Goal: Transaction & Acquisition: Purchase product/service

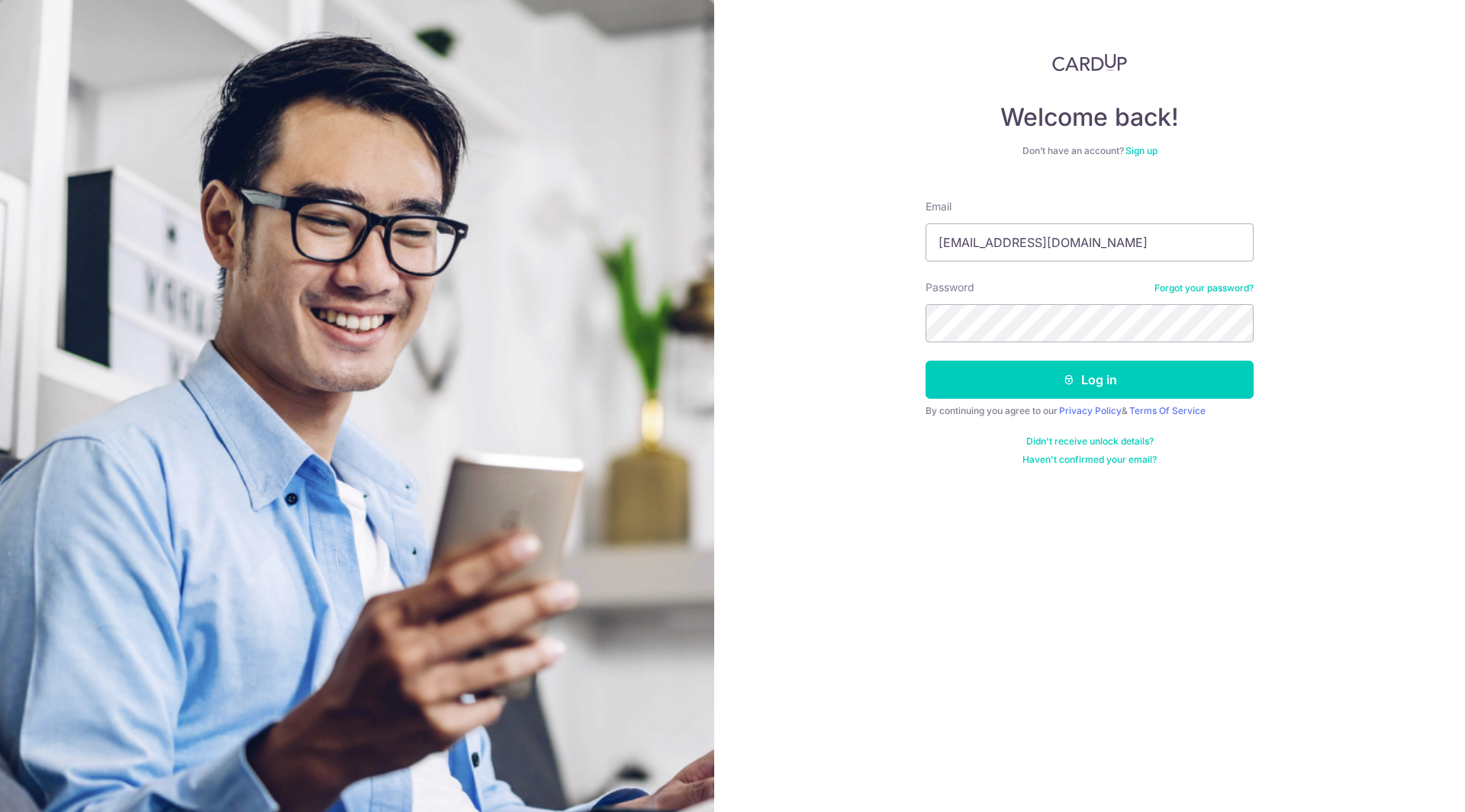
type input "tkwai@hotmail.com"
click at [925, 361] on button "Log in" at bounding box center [1089, 380] width 328 height 38
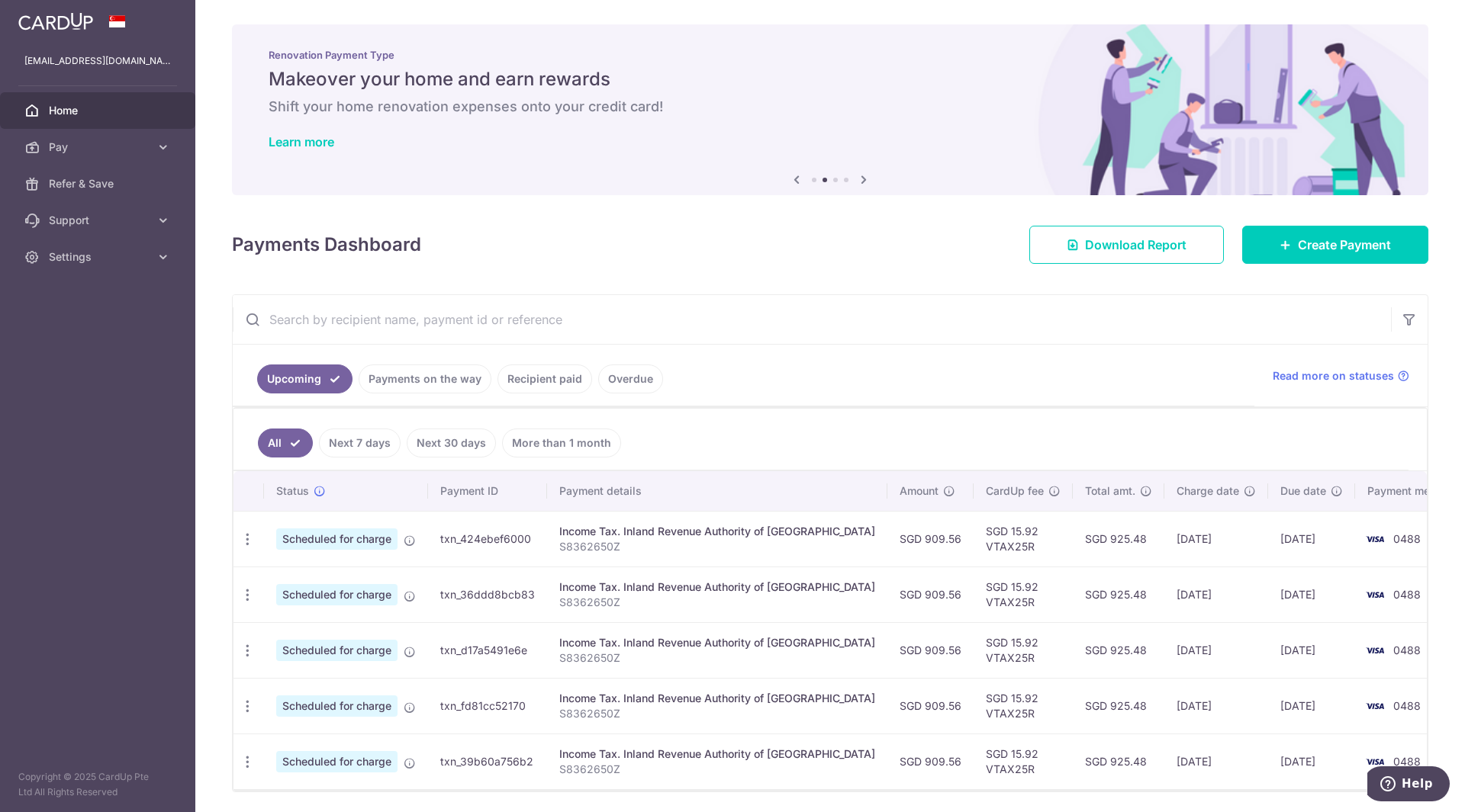
scroll to position [52, 0]
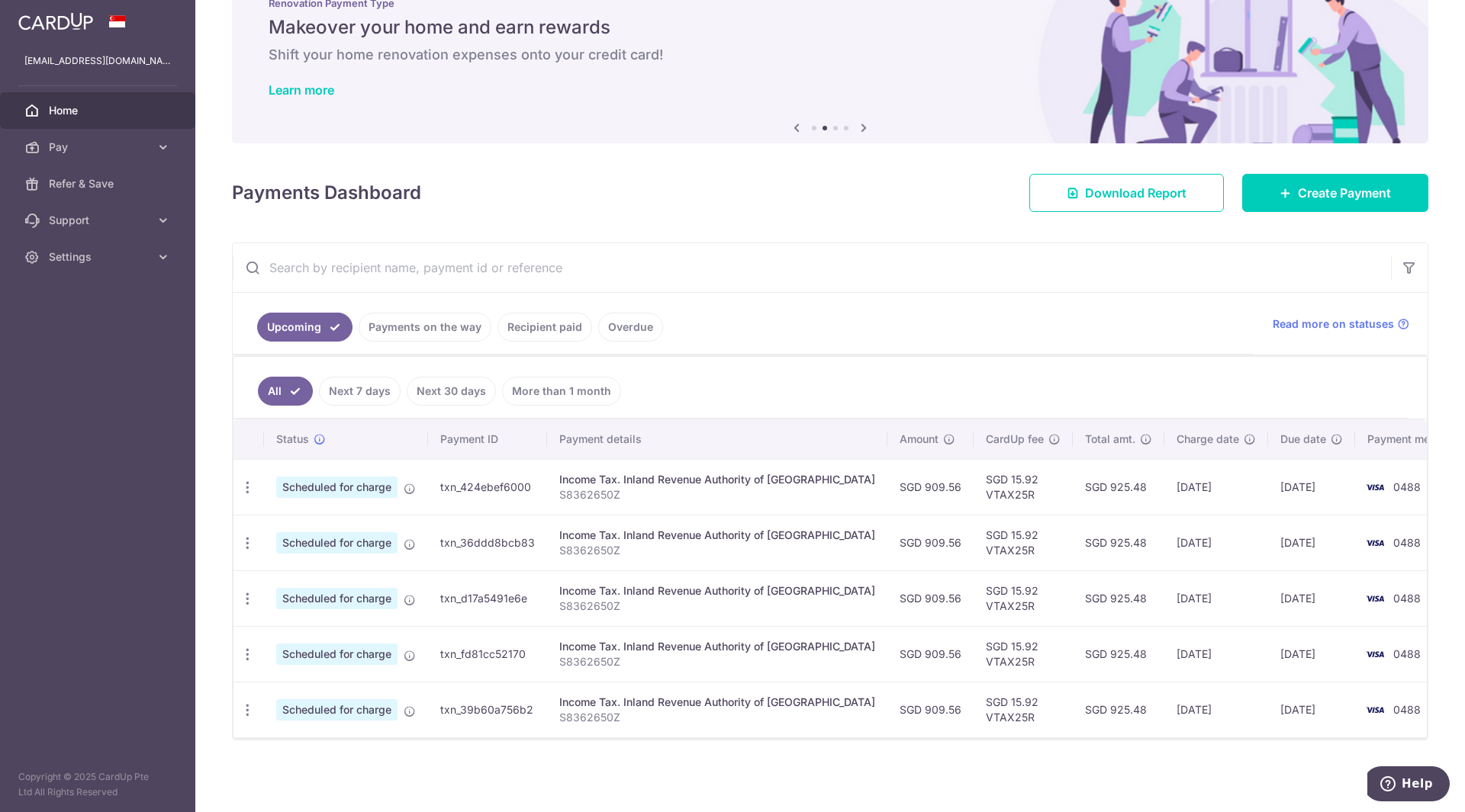
click at [436, 336] on link "Payments on the way" at bounding box center [425, 327] width 133 height 29
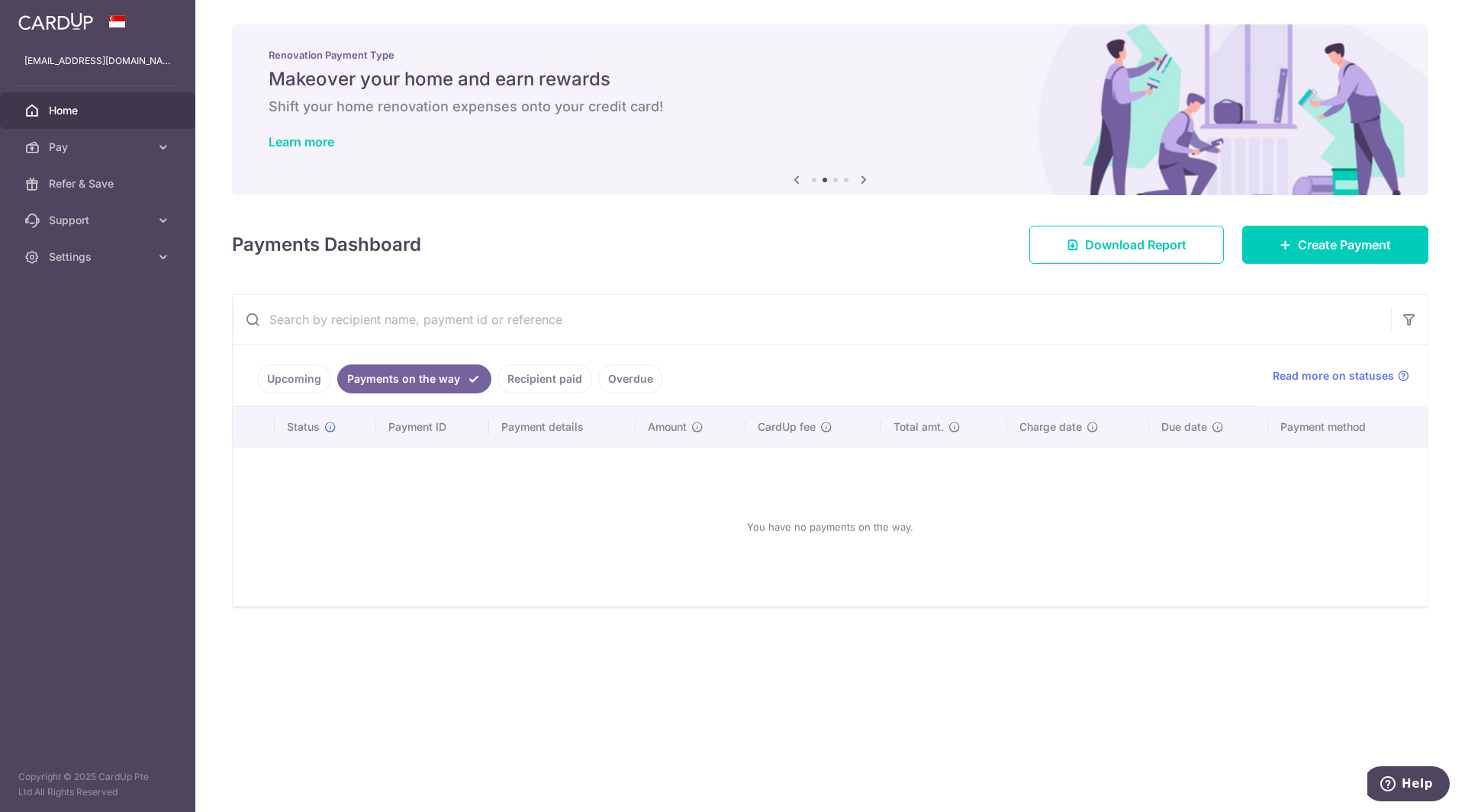
click at [542, 371] on link "Recipient paid" at bounding box center [545, 379] width 94 height 29
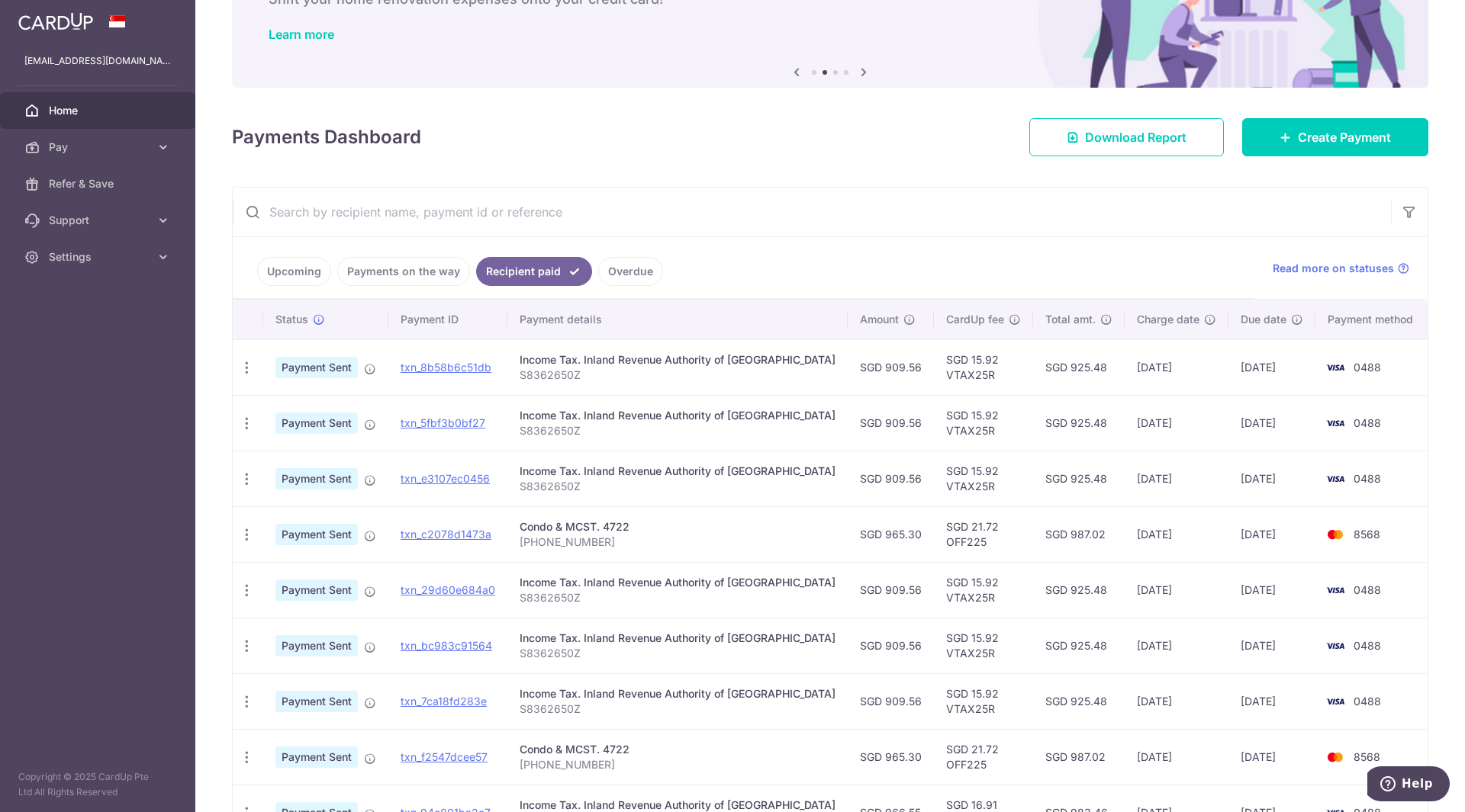
scroll to position [110, 0]
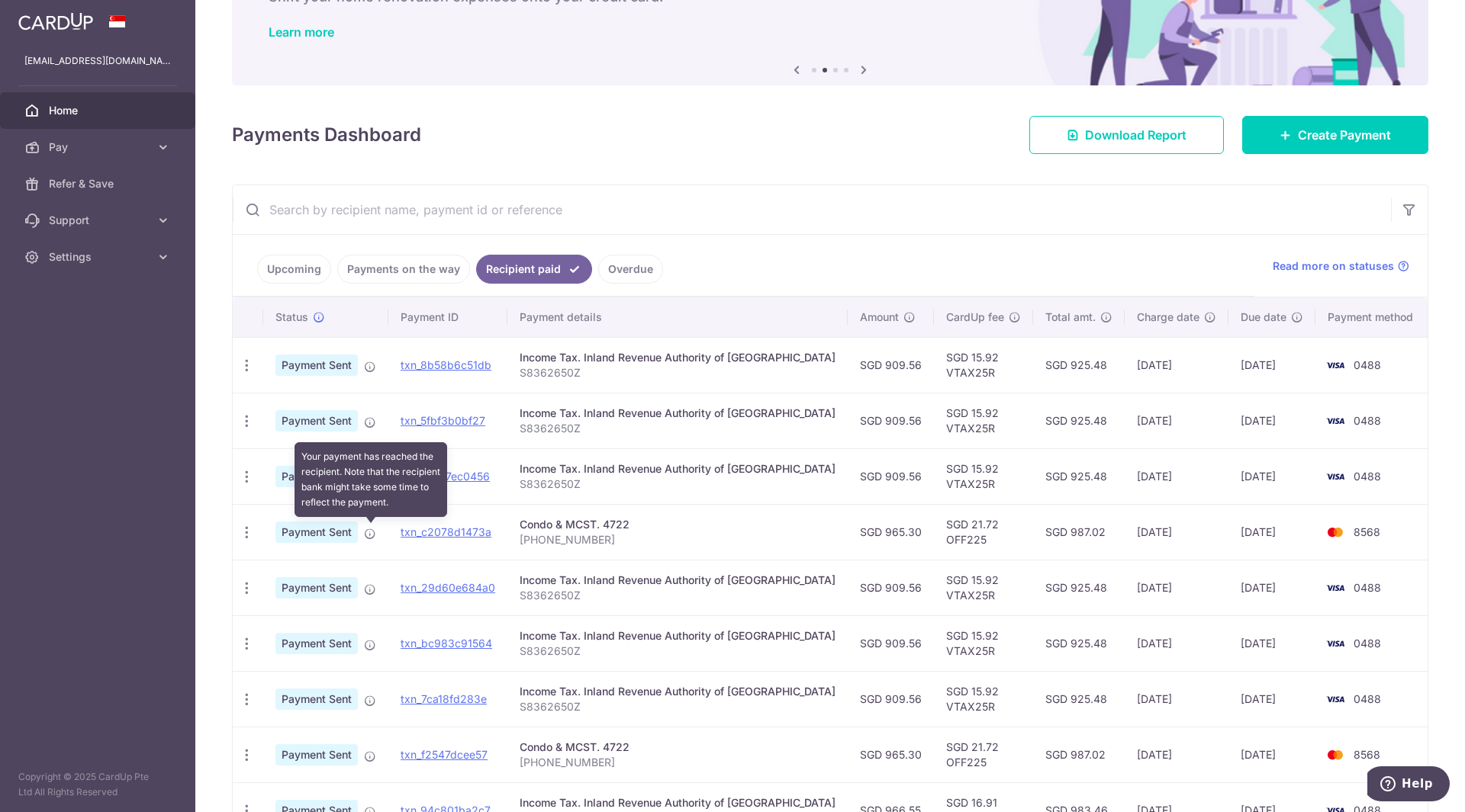
click at [370, 532] on icon at bounding box center [369, 533] width 12 height 12
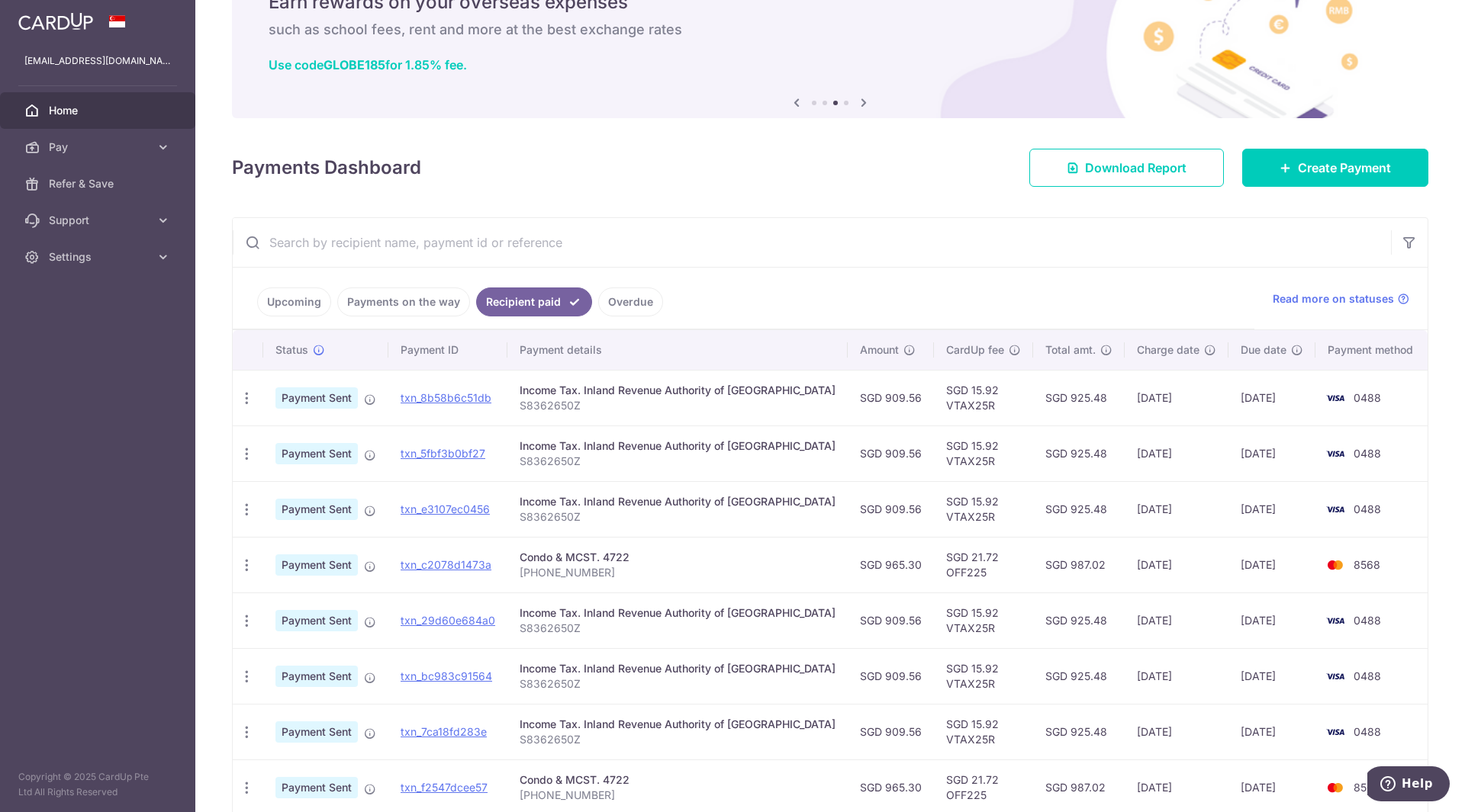
scroll to position [0, 0]
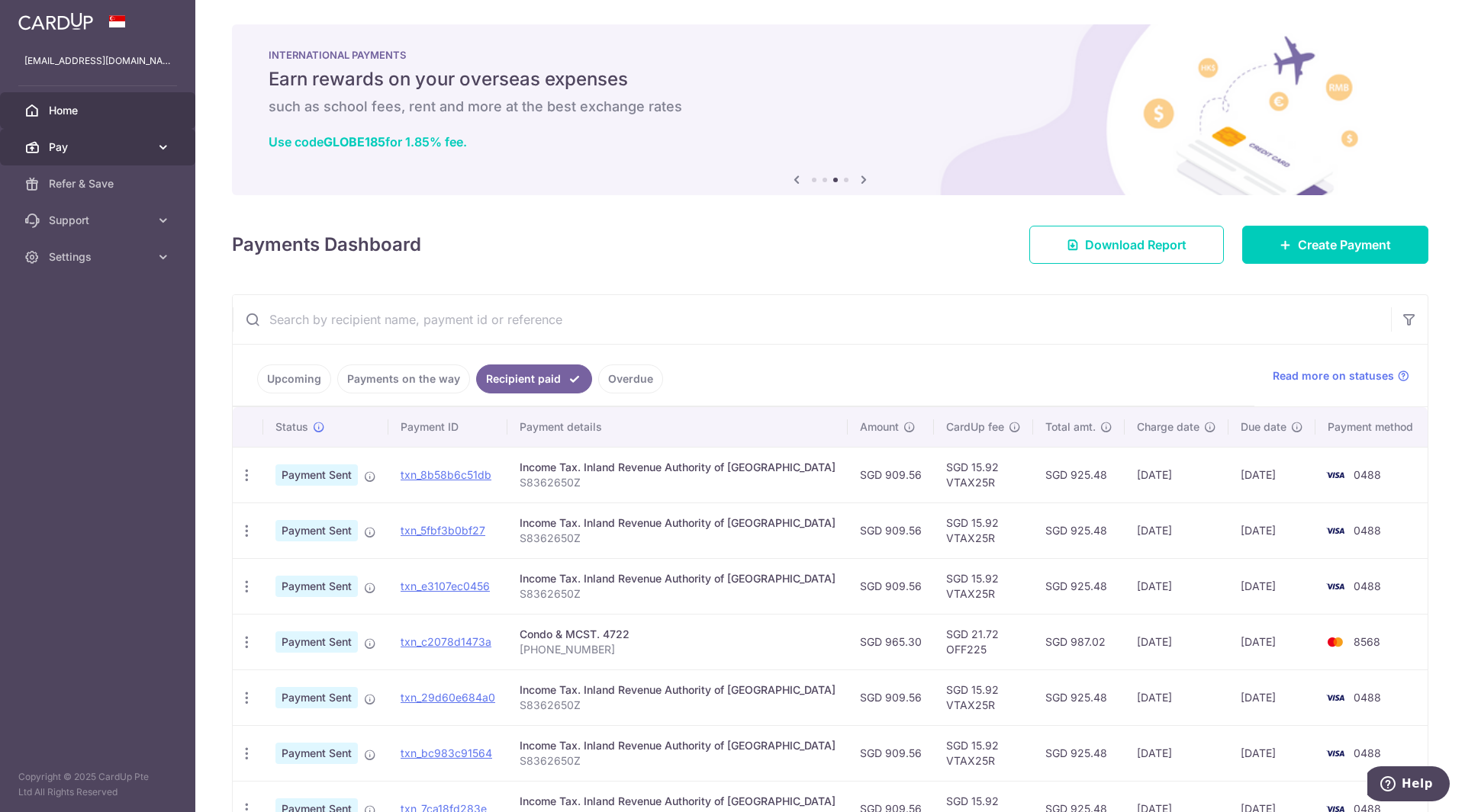
click at [171, 143] on link "Pay" at bounding box center [97, 147] width 195 height 37
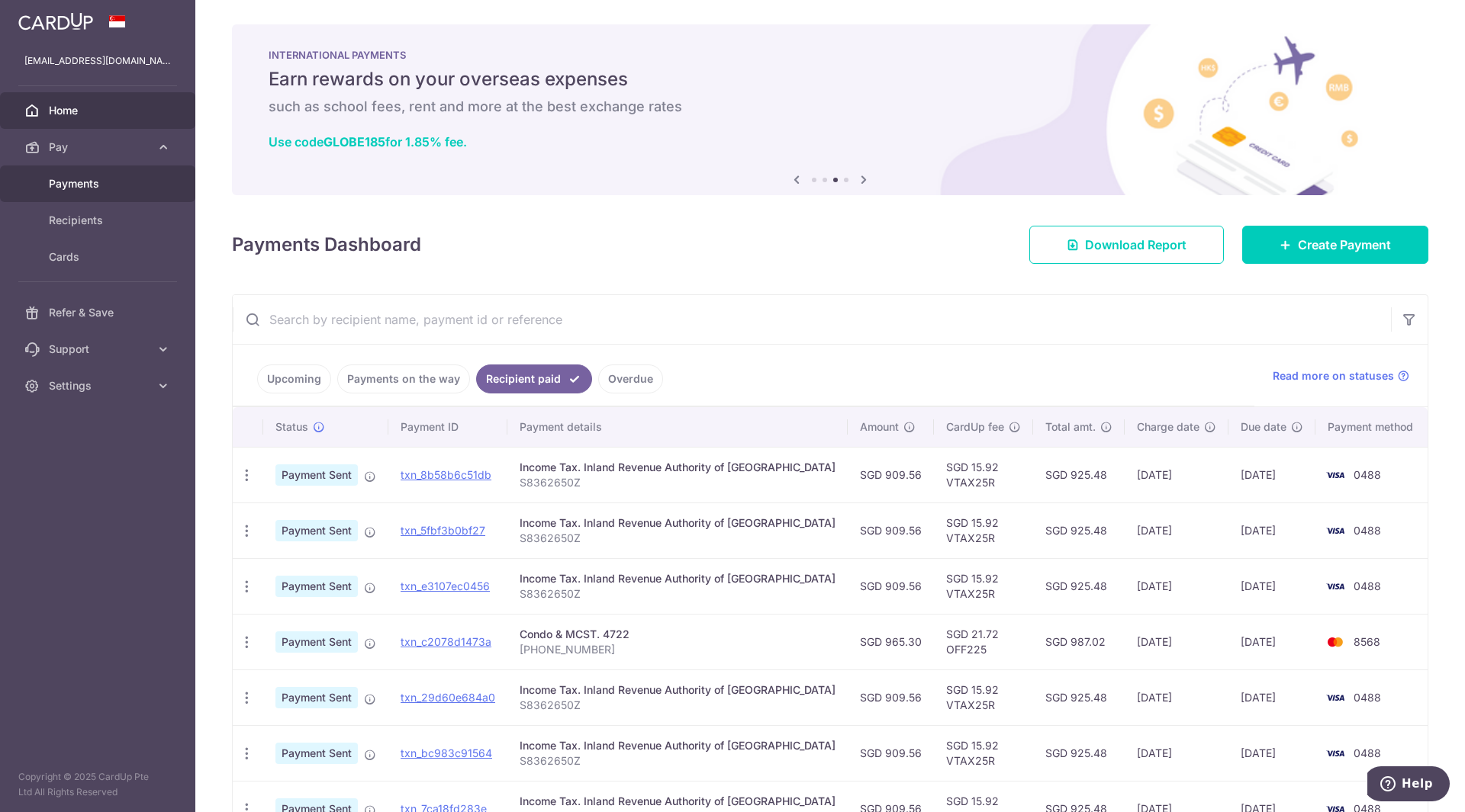
click at [132, 172] on link "Payments" at bounding box center [97, 184] width 195 height 37
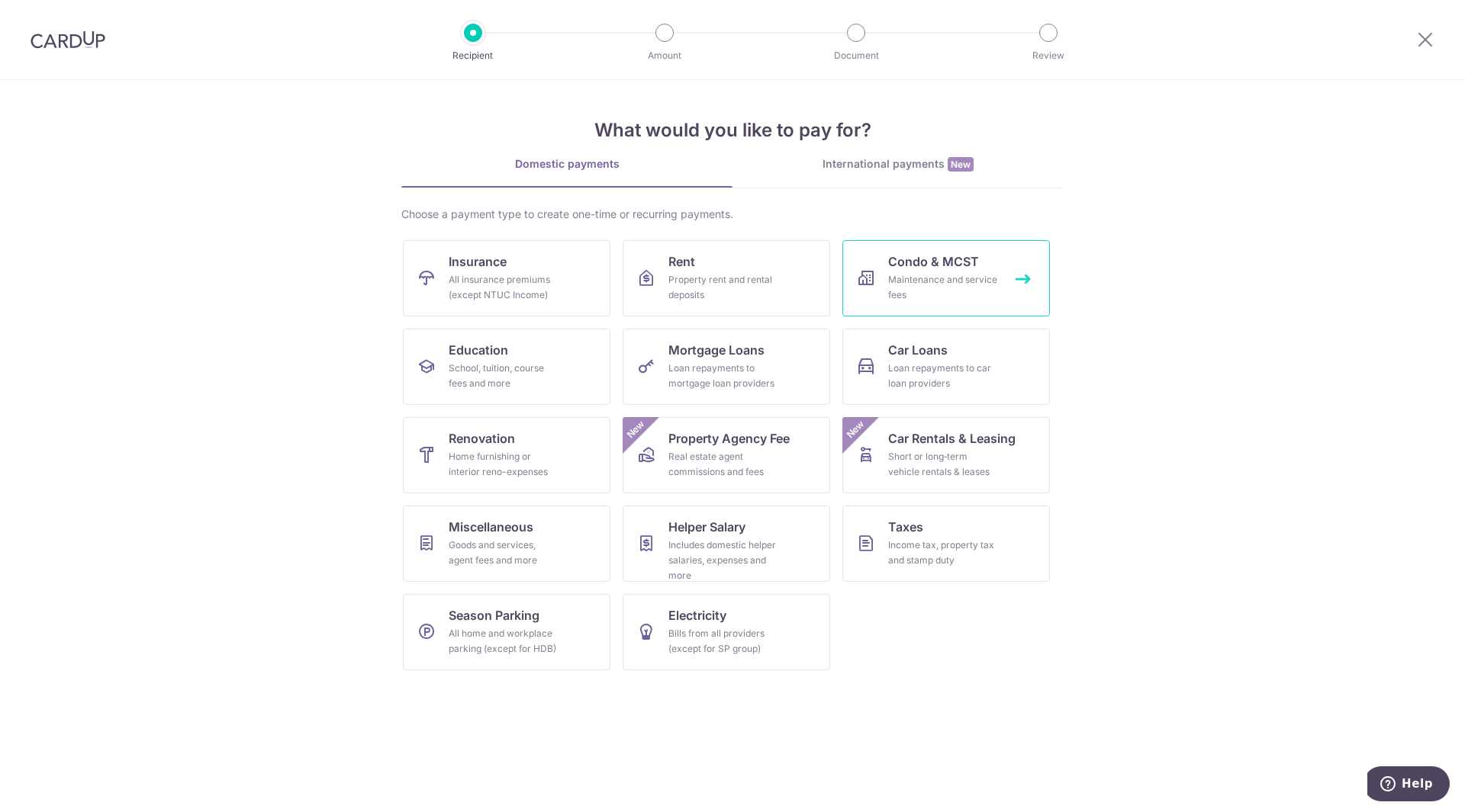
click at [875, 279] on link "Condo & MCST Maintenance and service fees" at bounding box center [946, 278] width 207 height 76
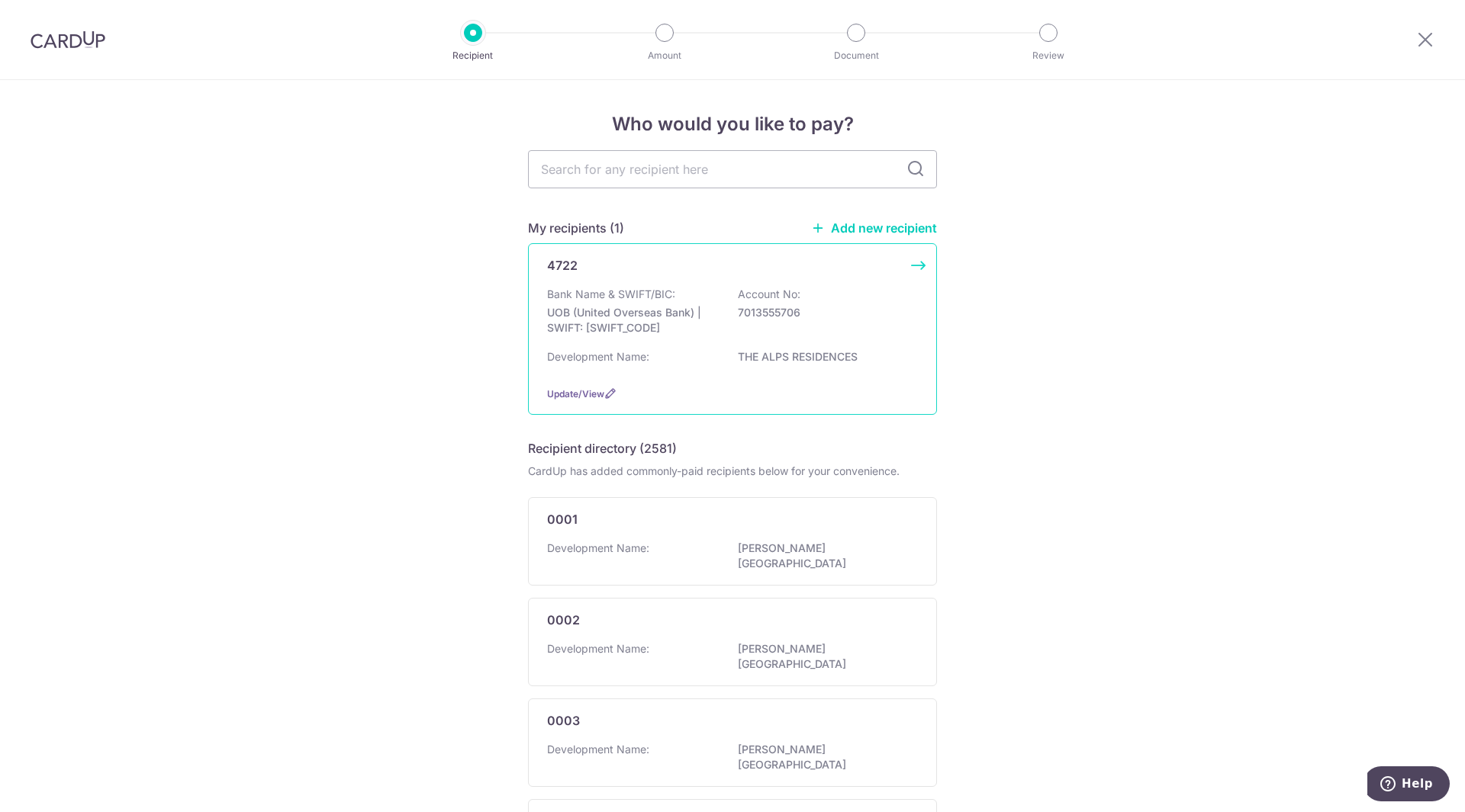
click at [668, 285] on div "4722 Bank Name & SWIFT/BIC: UOB (United Overseas Bank) | SWIFT: UOVBSGSGXXX Acc…" at bounding box center [732, 329] width 409 height 171
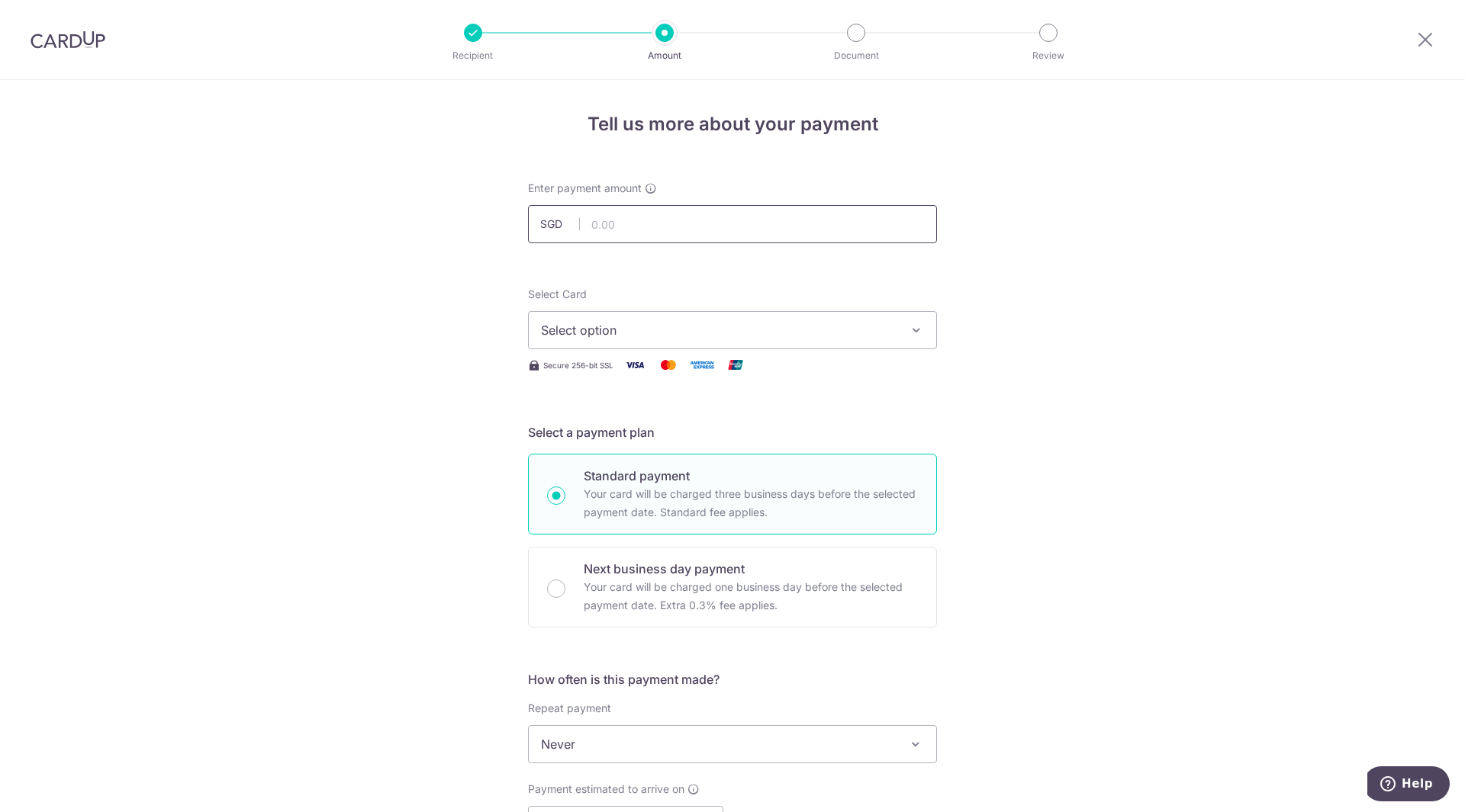
click at [659, 215] on input "text" at bounding box center [732, 224] width 409 height 38
type input "965.30"
click at [621, 331] on span "Select option" at bounding box center [718, 330] width 355 height 18
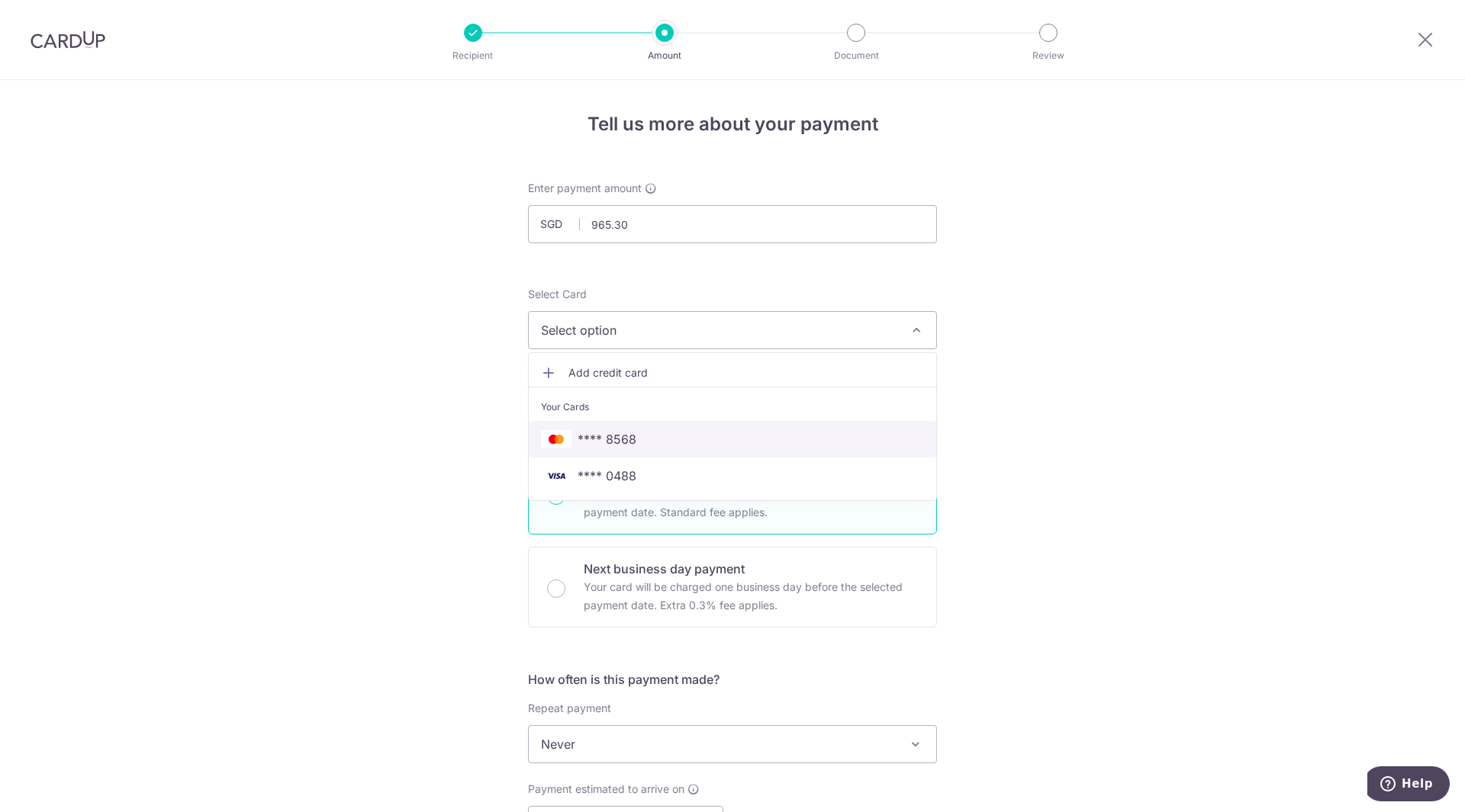
click at [619, 444] on span "**** 8568" at bounding box center [607, 439] width 58 height 18
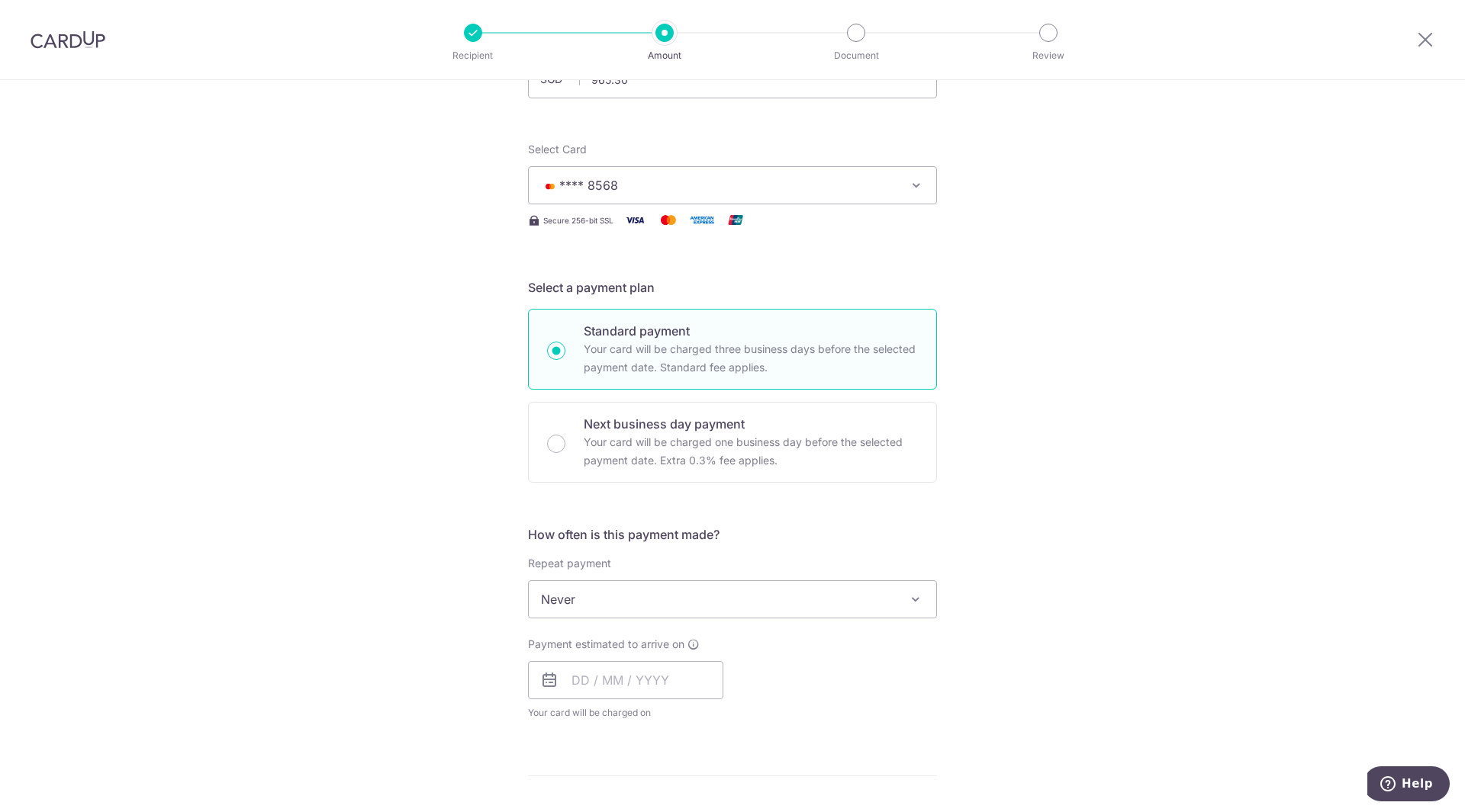
scroll to position [146, 0]
click at [696, 600] on span "Never" at bounding box center [732, 598] width 407 height 37
click at [884, 508] on form "Enter payment amount SGD 965.30 965.30 Select Card **** 8568 Add credit card Yo…" at bounding box center [732, 639] width 409 height 1208
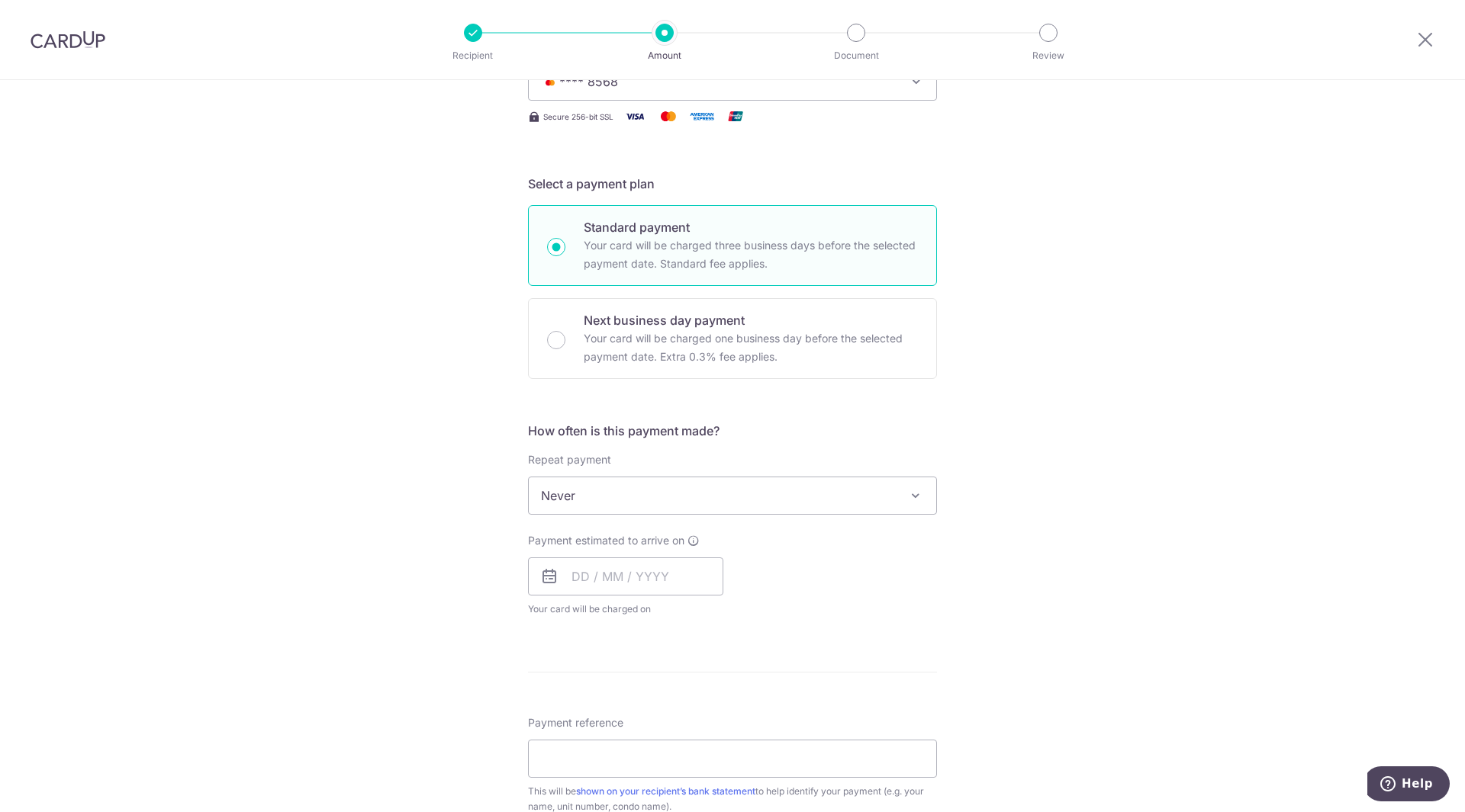
scroll to position [263, 0]
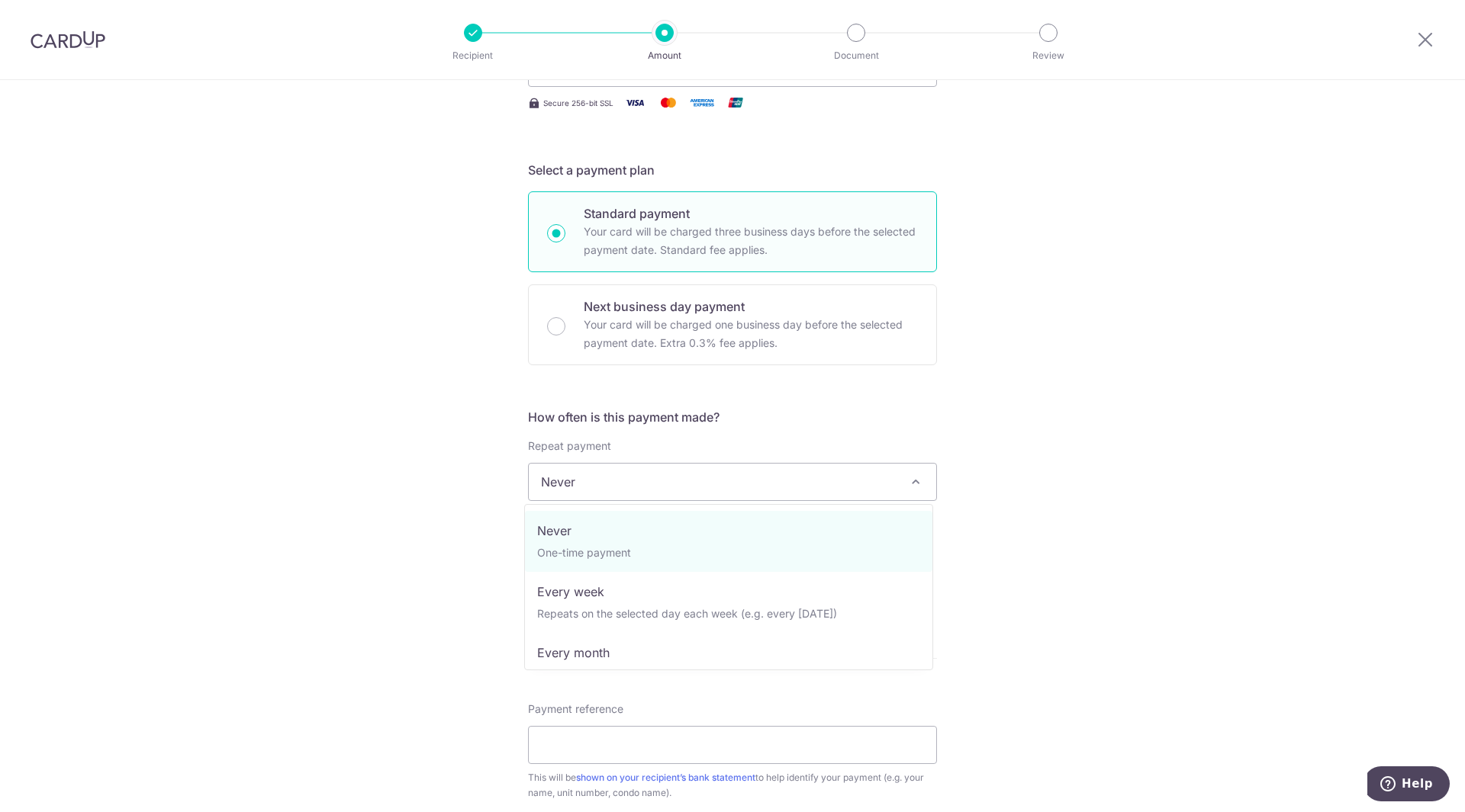
click at [699, 484] on span "Never" at bounding box center [732, 481] width 407 height 37
click at [697, 484] on span "Never" at bounding box center [732, 481] width 407 height 37
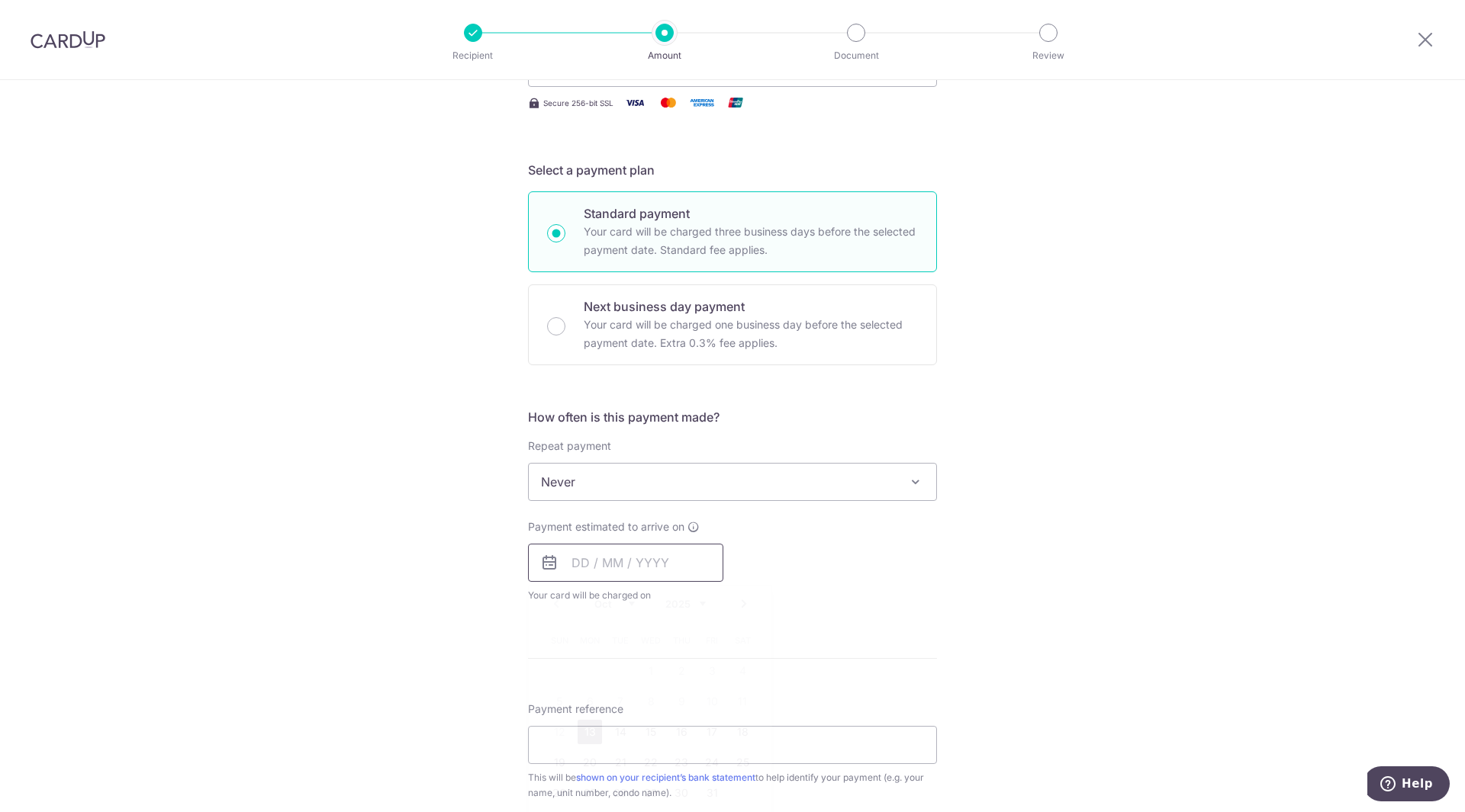
click at [567, 568] on input "text" at bounding box center [625, 562] width 195 height 38
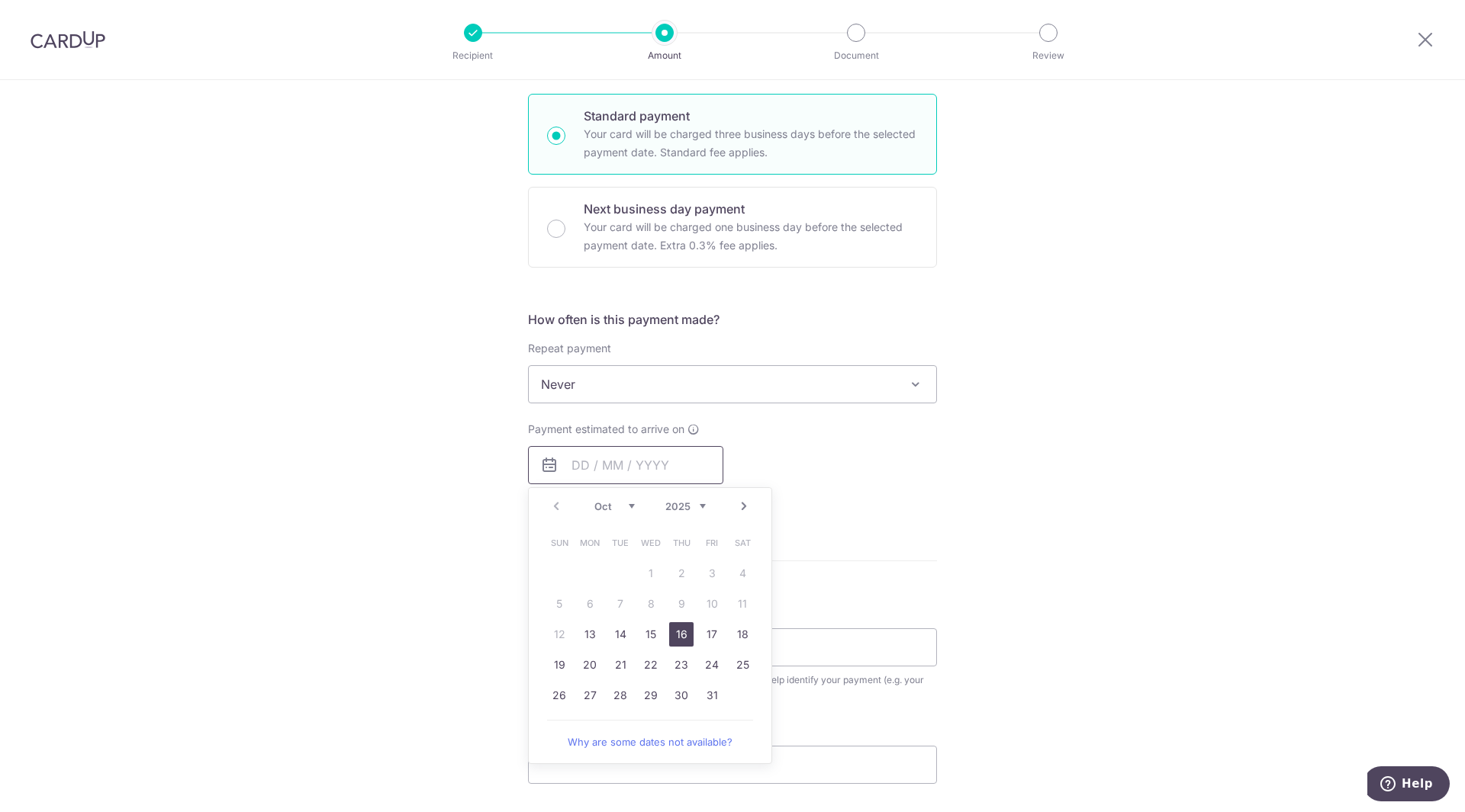
scroll to position [392, 0]
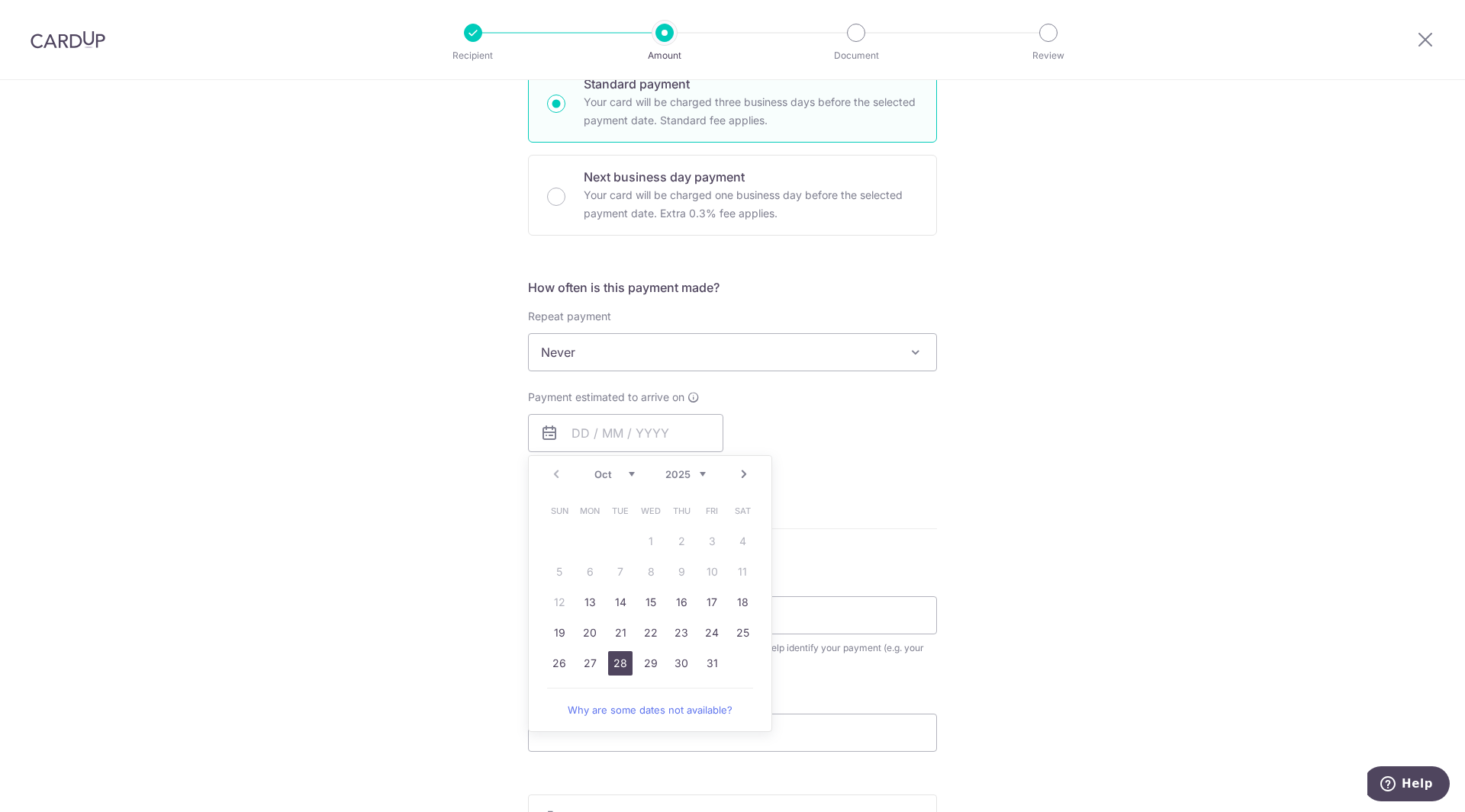
click at [627, 669] on link "28" at bounding box center [620, 663] width 24 height 24
type input "28/10/2025"
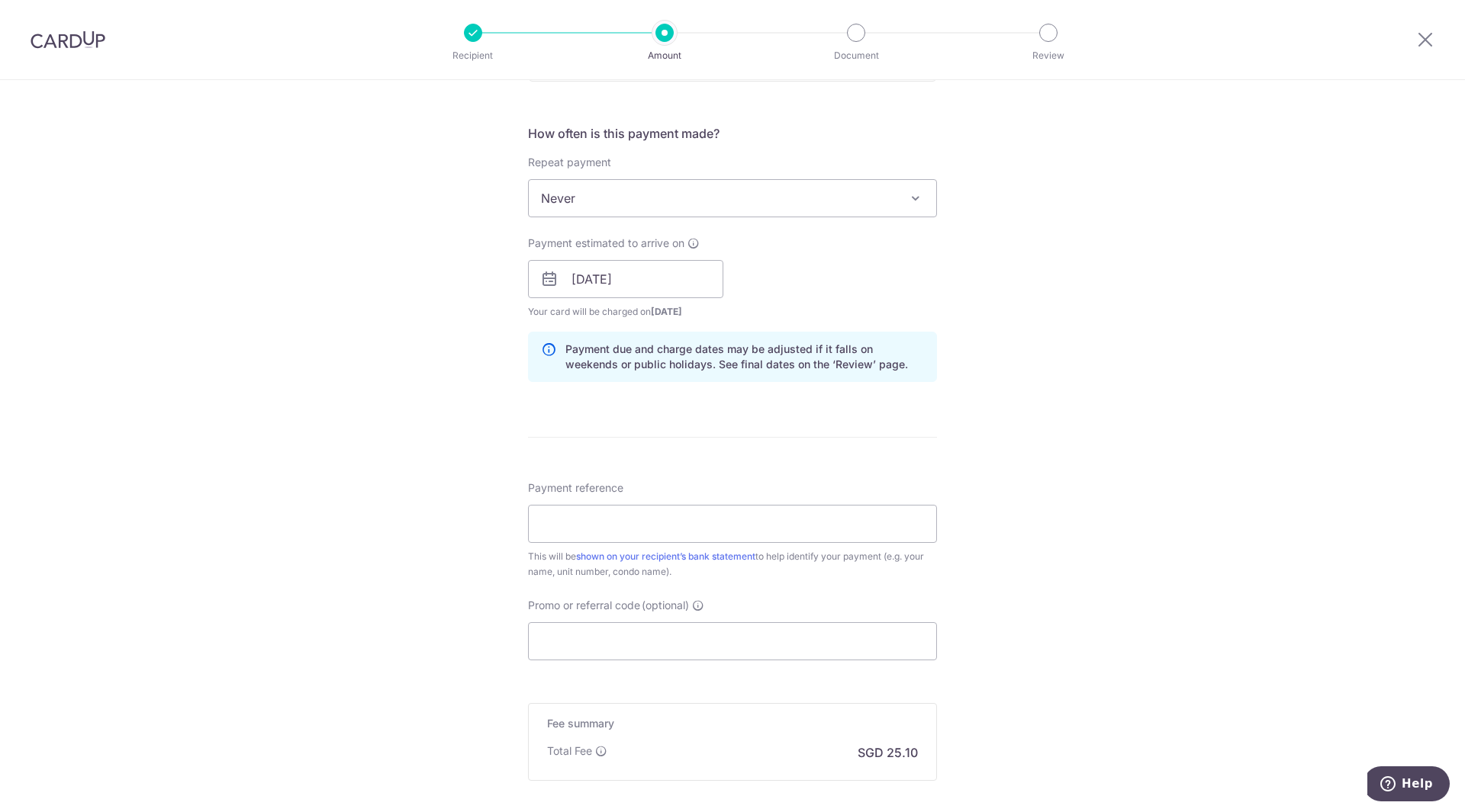
scroll to position [547, 0]
click at [638, 526] on input "Payment reference" at bounding box center [732, 523] width 409 height 38
type input "107 09-16"
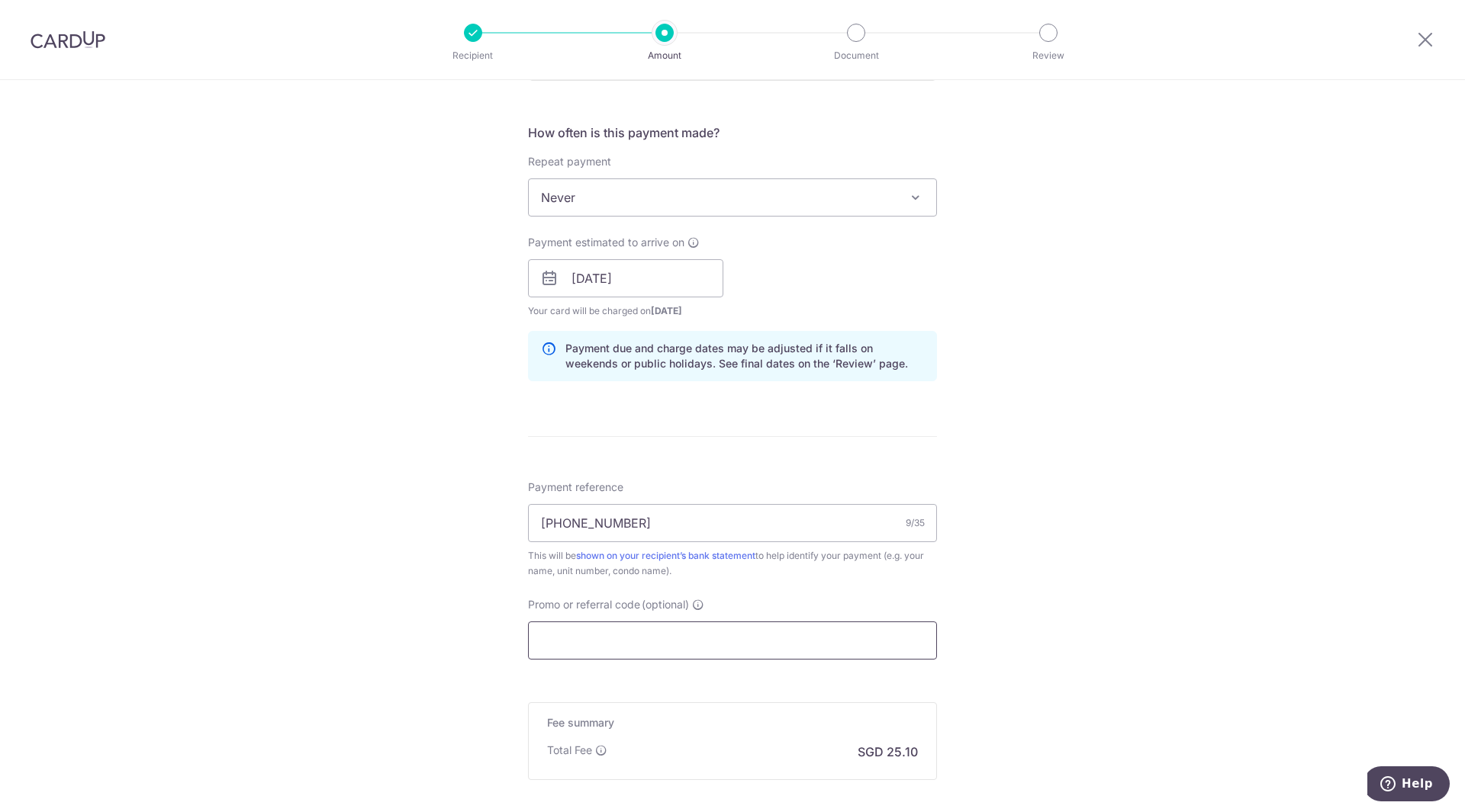
click at [636, 645] on input "Promo or referral code (optional)" at bounding box center [732, 641] width 409 height 38
type input "g"
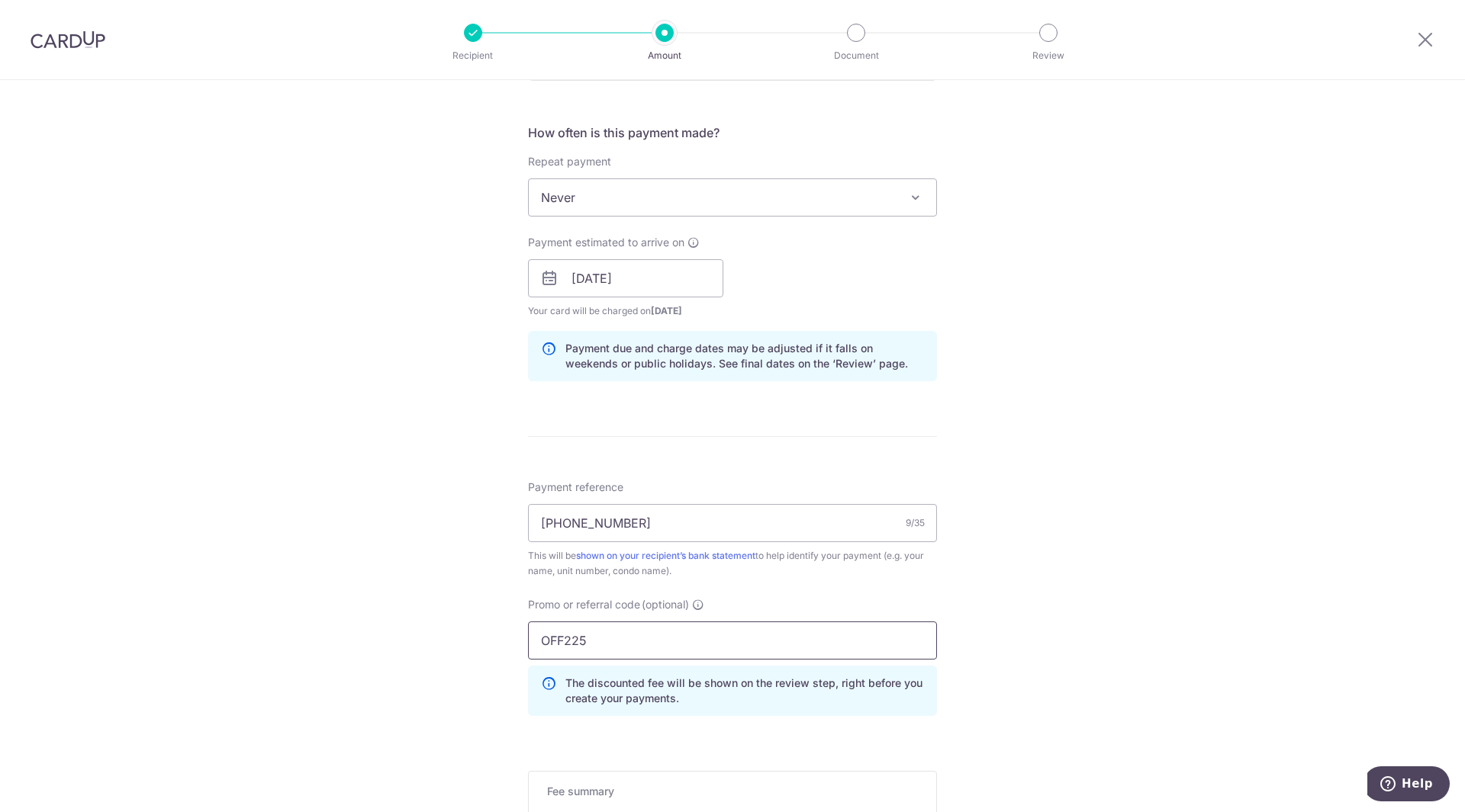
scroll to position [779, 0]
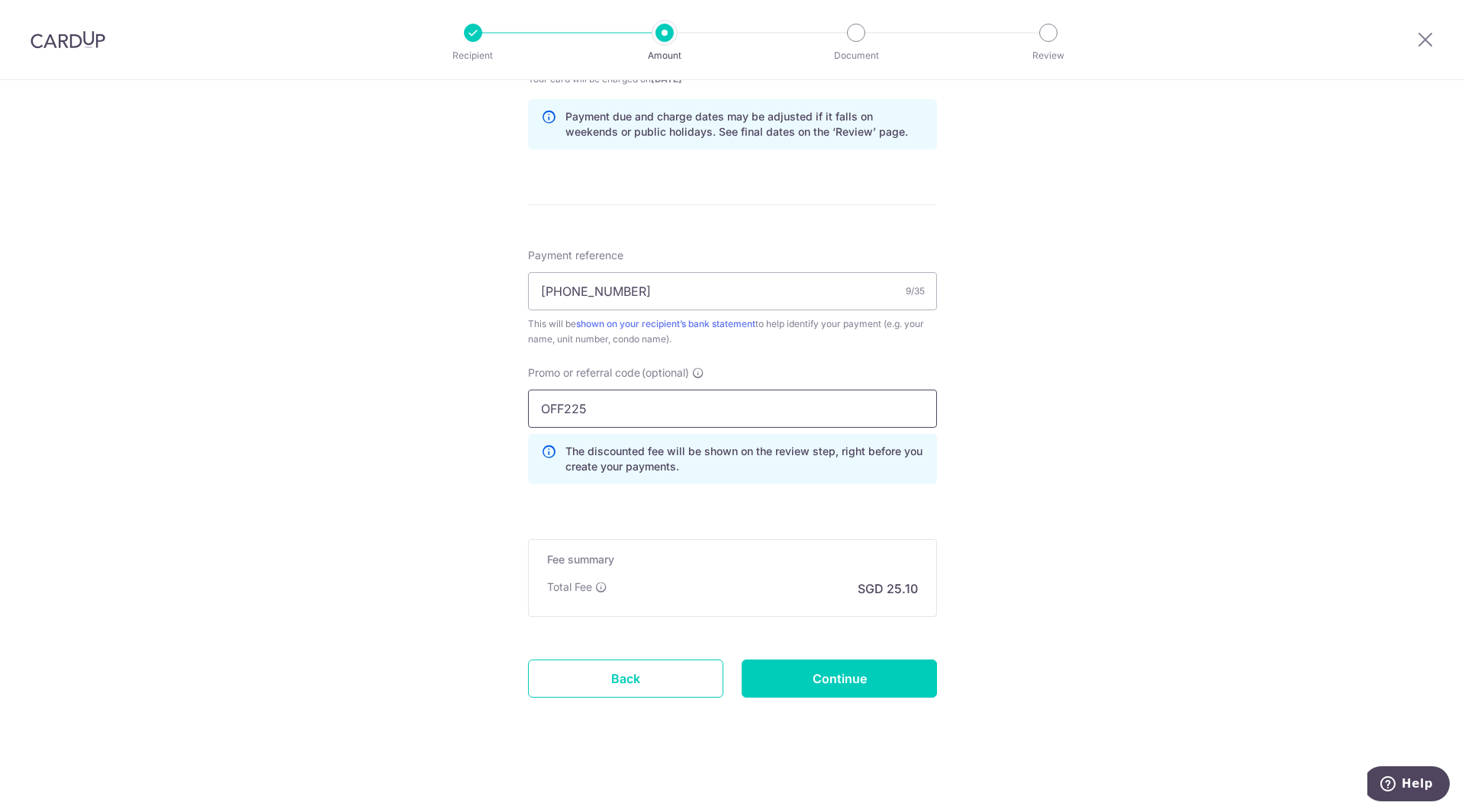
type input "OFF225"
click at [808, 688] on input "Continue" at bounding box center [838, 678] width 195 height 38
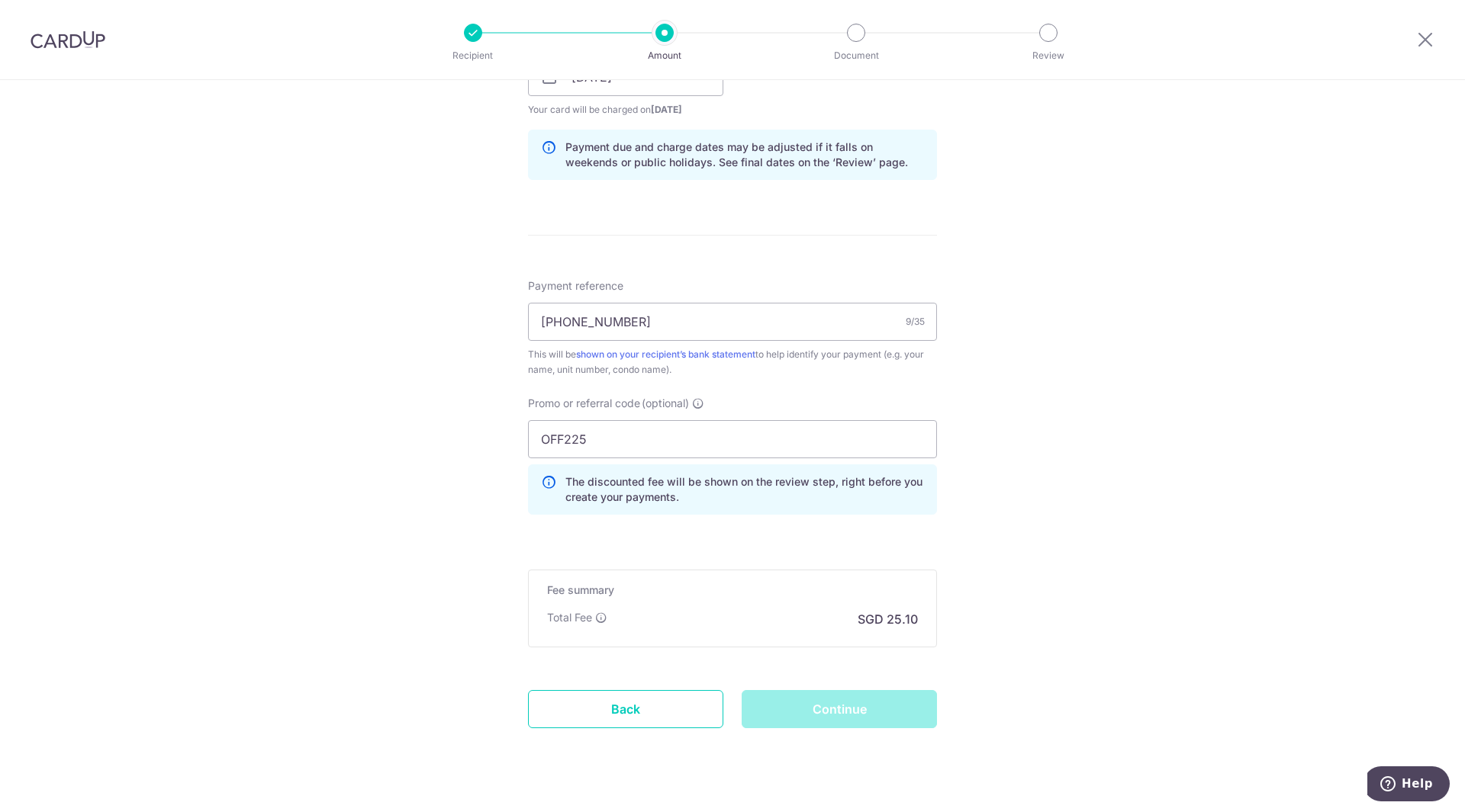
scroll to position [759, 0]
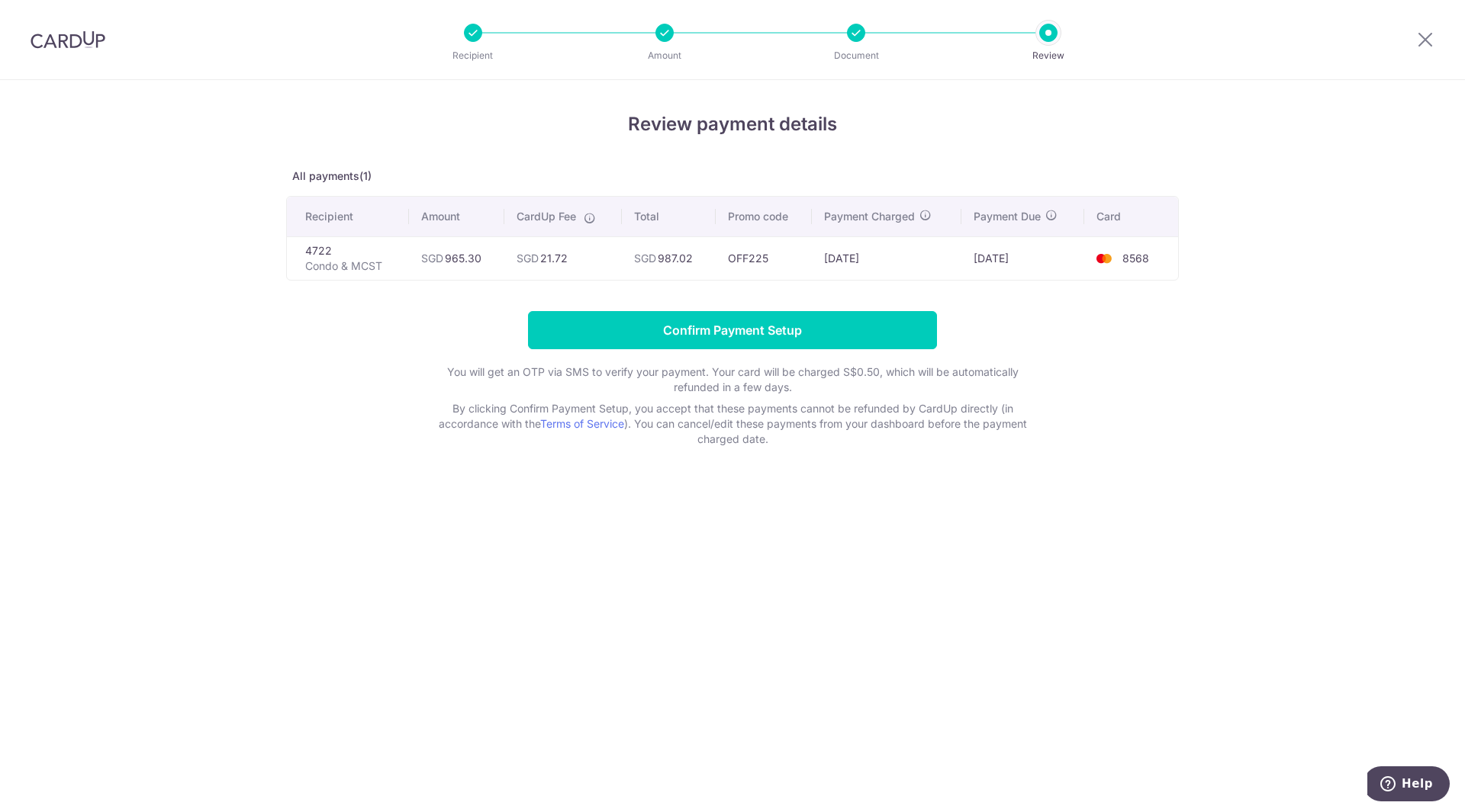
click at [1129, 595] on div "Review payment details All payments(1) Recipient Amount CardUp Fee Total Promo …" at bounding box center [732, 446] width 1465 height 732
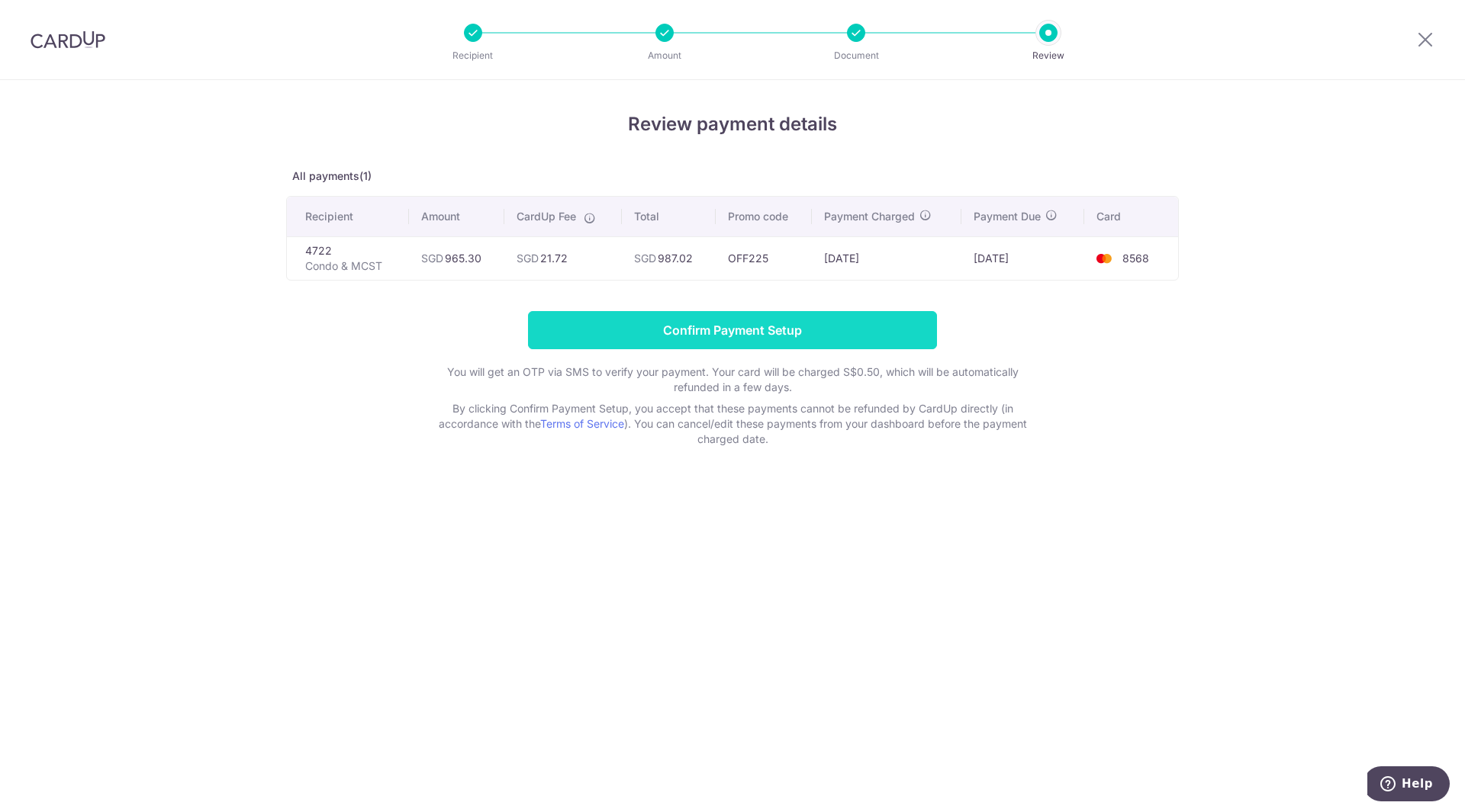
click at [741, 334] on input "Confirm Payment Setup" at bounding box center [732, 330] width 409 height 38
